Goal: Information Seeking & Learning: Learn about a topic

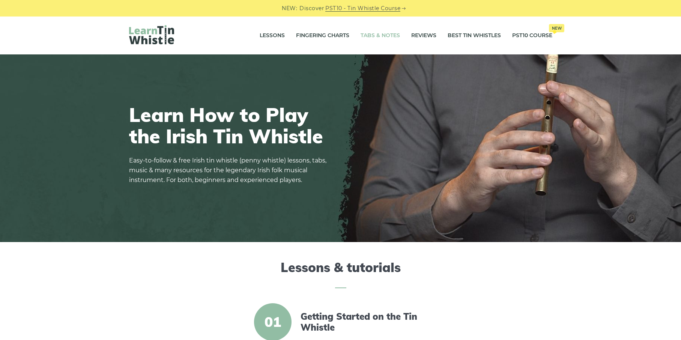
click at [369, 38] on link "Tabs & Notes" at bounding box center [379, 35] width 39 height 19
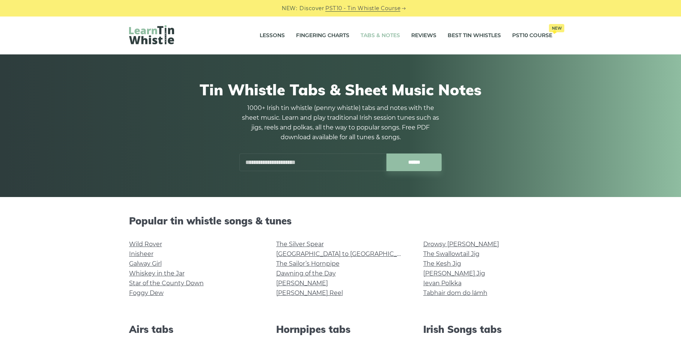
click at [318, 161] on input "text" at bounding box center [312, 162] width 147 height 18
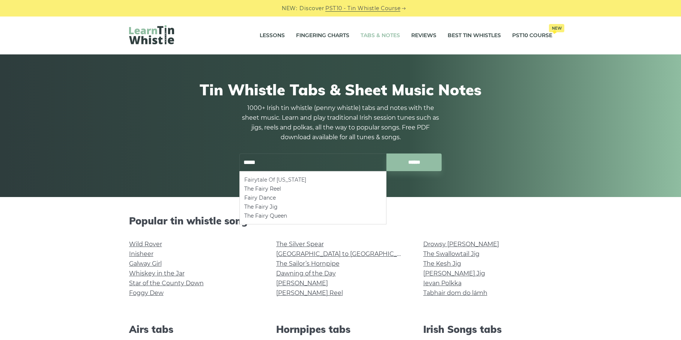
click at [295, 180] on li "Fairytale Of [US_STATE]" at bounding box center [312, 179] width 137 height 9
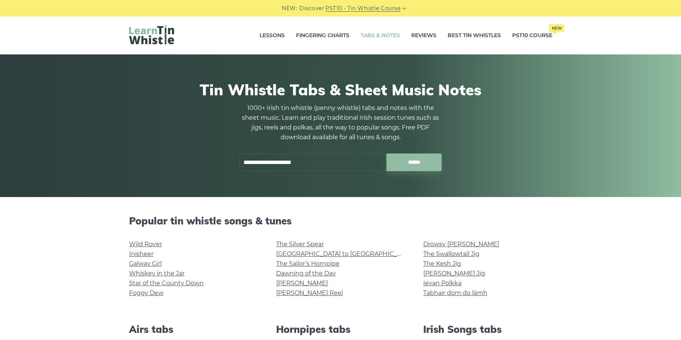
type input "**********"
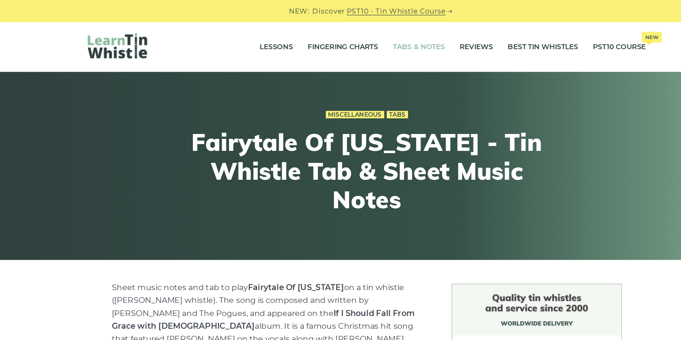
click at [369, 33] on link "Tabs & Notes" at bounding box center [379, 35] width 39 height 19
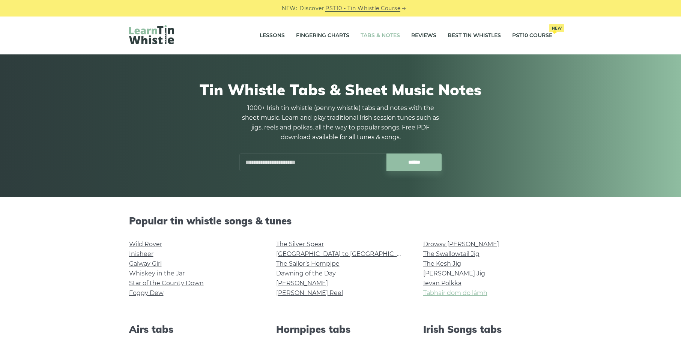
click at [438, 294] on link "Tabhair dom do lámh" at bounding box center [455, 292] width 64 height 7
click at [452, 282] on link "Ievan Polkka" at bounding box center [442, 282] width 38 height 7
click at [432, 263] on link "The Kesh Jig" at bounding box center [442, 263] width 38 height 7
click at [433, 254] on link "The Swallowtail Jig" at bounding box center [451, 253] width 56 height 7
click at [431, 243] on link "Drowsy [PERSON_NAME]" at bounding box center [461, 243] width 76 height 7
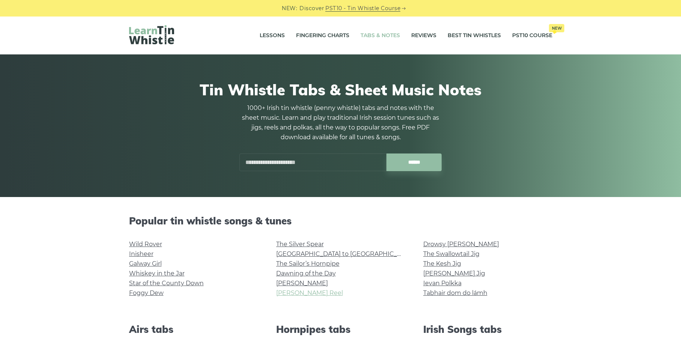
click at [300, 293] on link "[PERSON_NAME] Reel" at bounding box center [309, 292] width 67 height 7
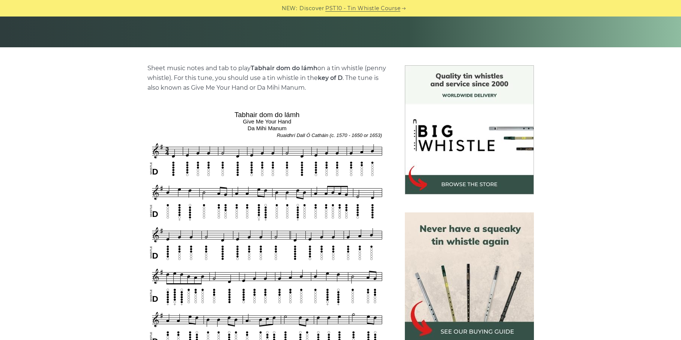
scroll to position [132, 0]
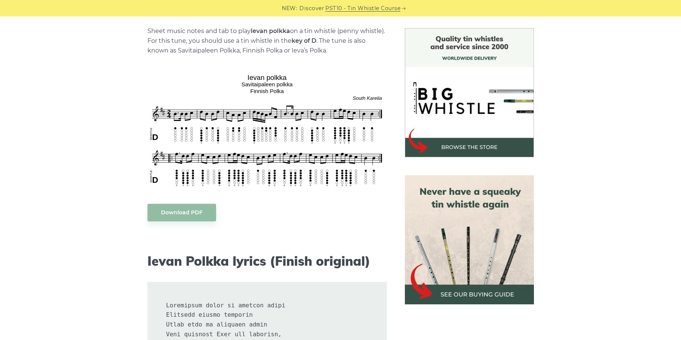
scroll to position [210, 0]
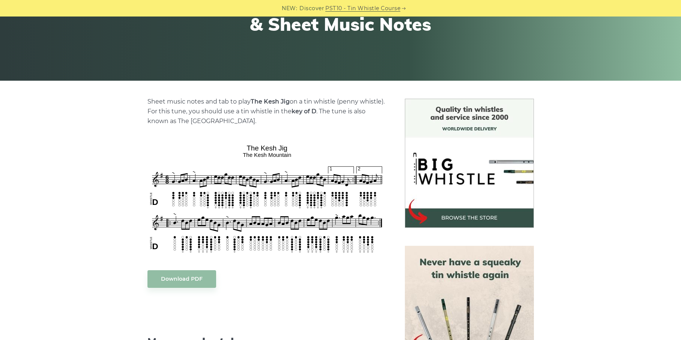
scroll to position [117, 0]
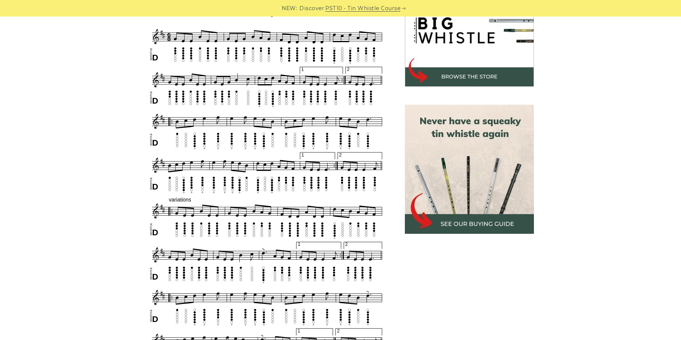
scroll to position [256, 0]
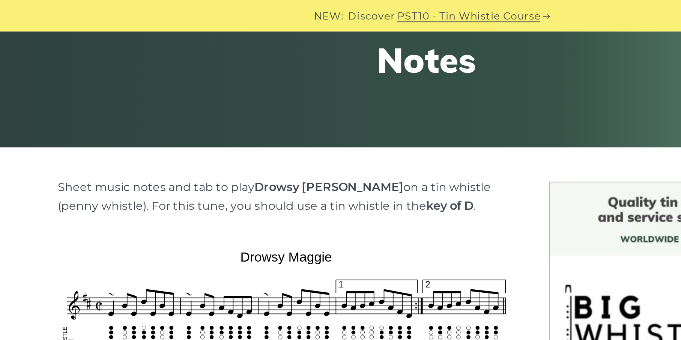
scroll to position [113, 0]
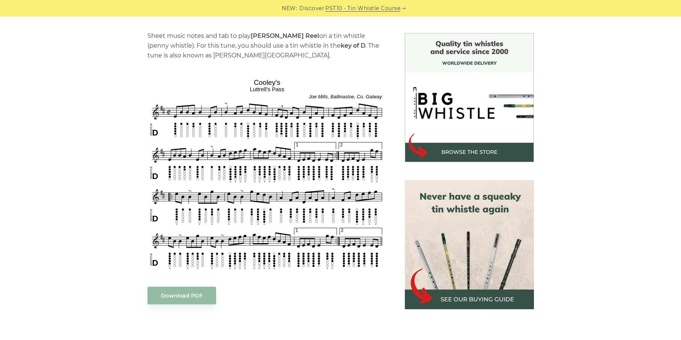
scroll to position [186, 0]
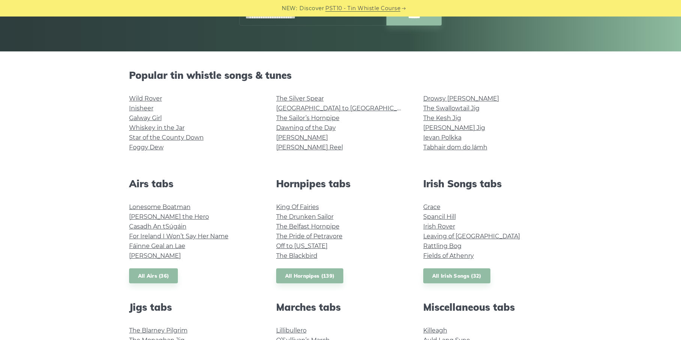
scroll to position [176, 0]
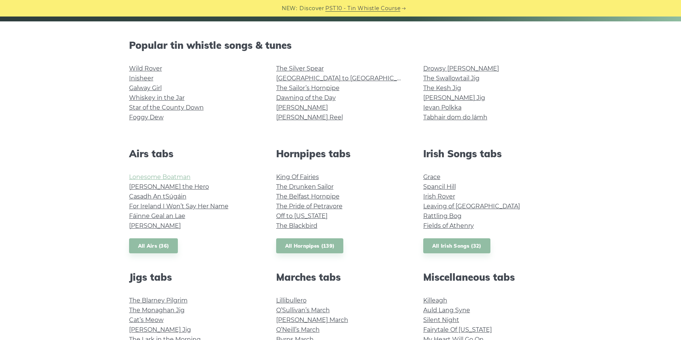
click at [155, 176] on link "Lonesome Boatman" at bounding box center [160, 176] width 62 height 7
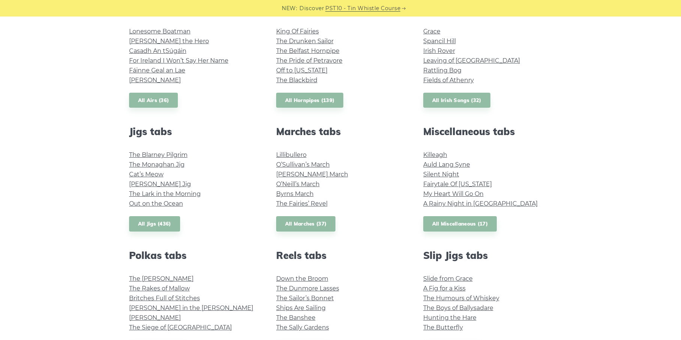
scroll to position [339, 0]
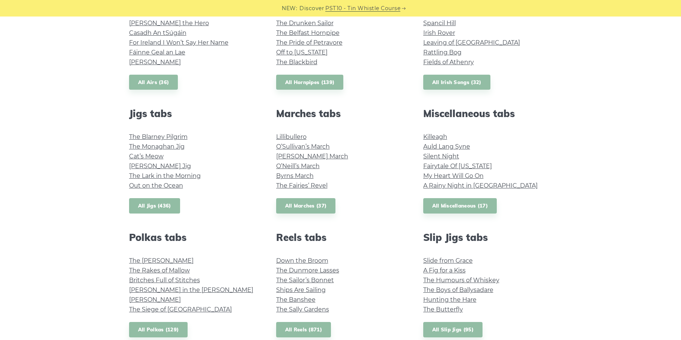
click at [160, 202] on link "All Jigs (436)" at bounding box center [154, 205] width 51 height 15
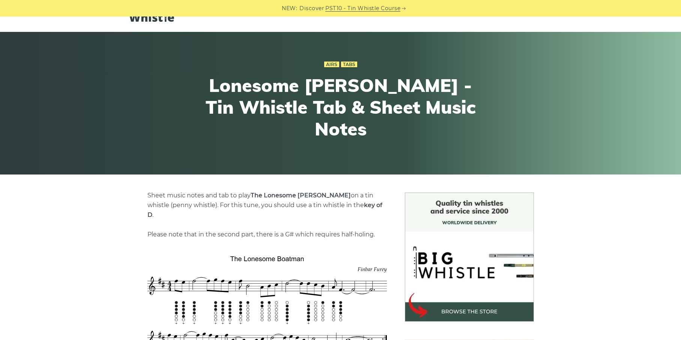
scroll to position [6, 0]
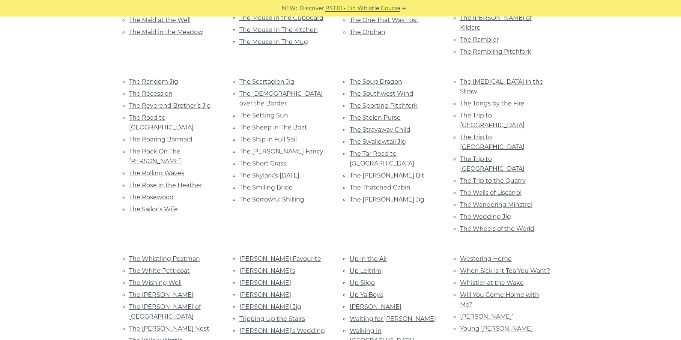
scroll to position [1584, 0]
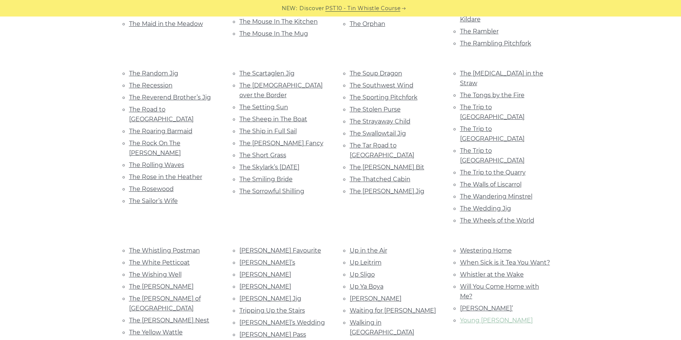
click at [476, 317] on link "Young [PERSON_NAME]" at bounding box center [496, 320] width 73 height 7
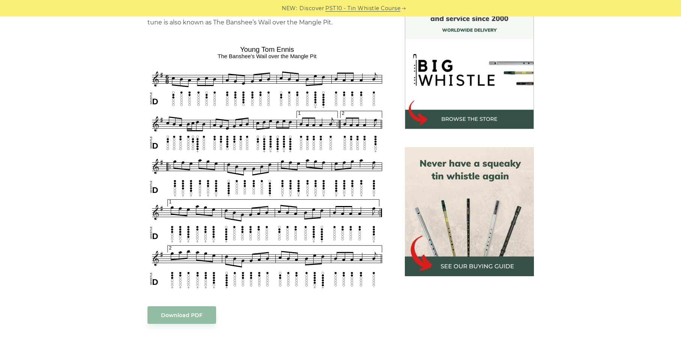
scroll to position [216, 0]
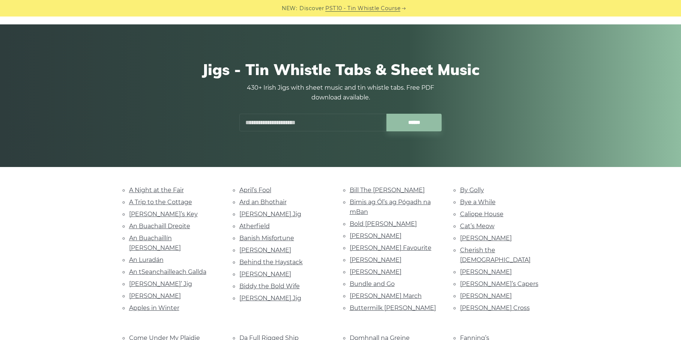
scroll to position [27, 0]
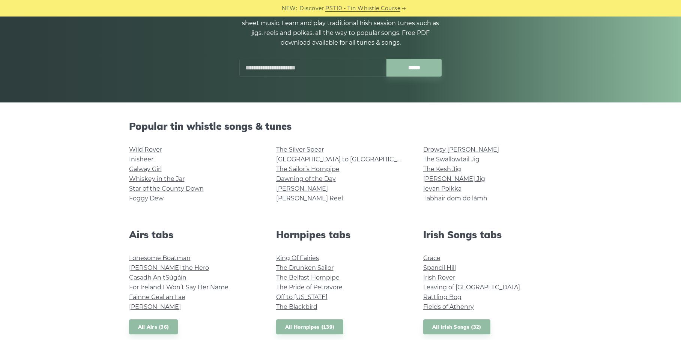
scroll to position [84, 0]
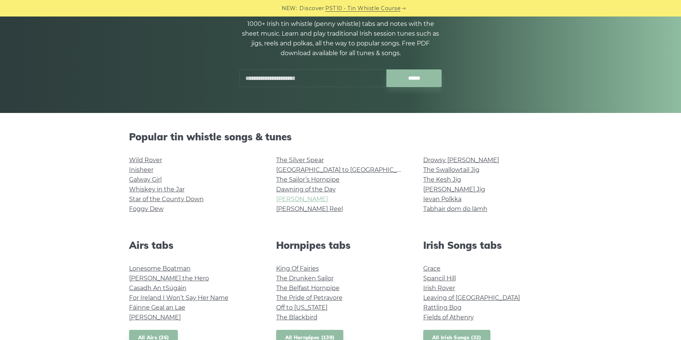
click at [296, 198] on link "[PERSON_NAME]" at bounding box center [302, 198] width 52 height 7
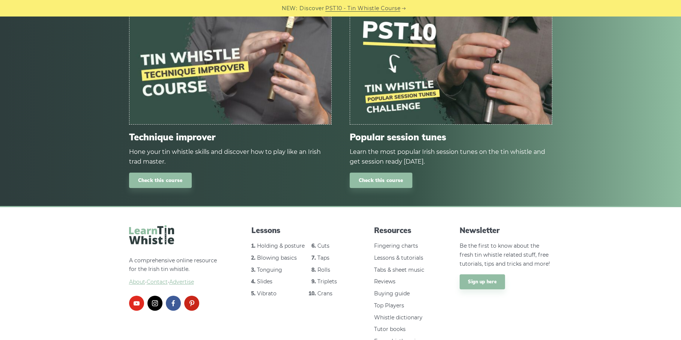
scroll to position [810, 0]
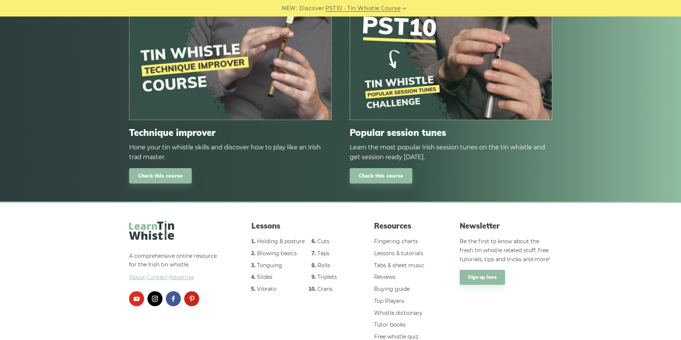
click at [136, 291] on link "youtube" at bounding box center [136, 298] width 15 height 15
